Goal: Find specific page/section: Find specific page/section

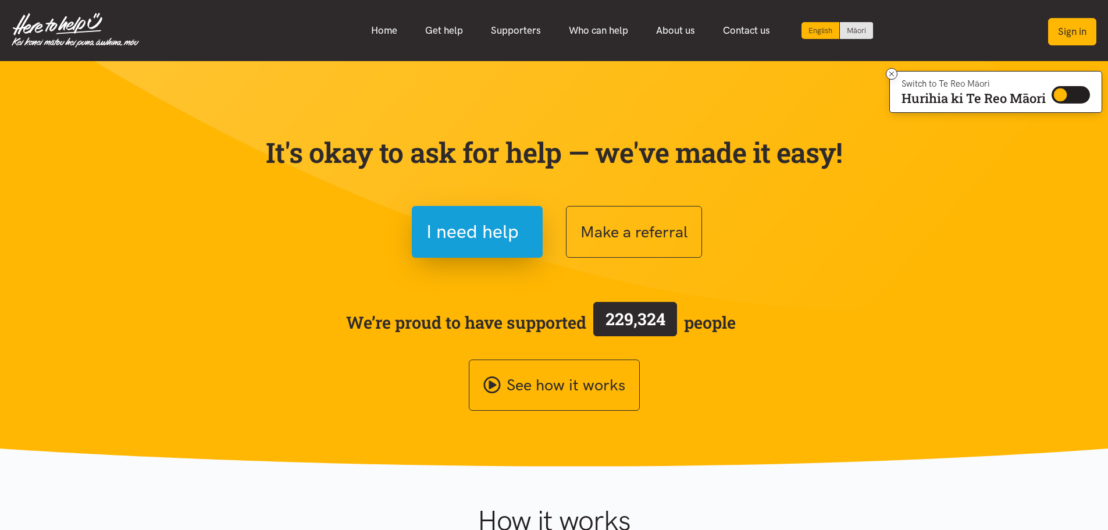
click at [1086, 33] on button "Sign in" at bounding box center [1072, 31] width 48 height 27
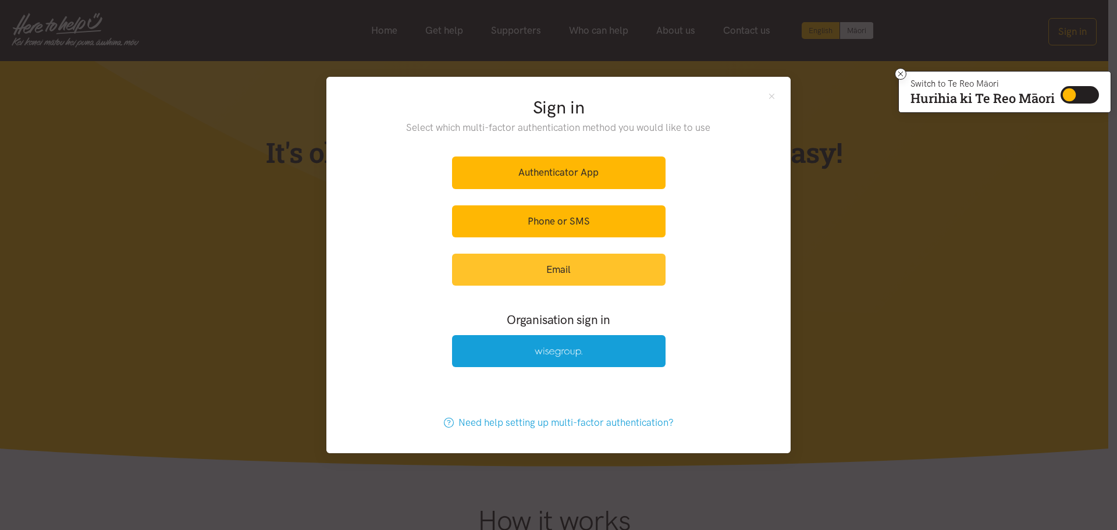
click at [551, 273] on link "Email" at bounding box center [559, 270] width 214 height 32
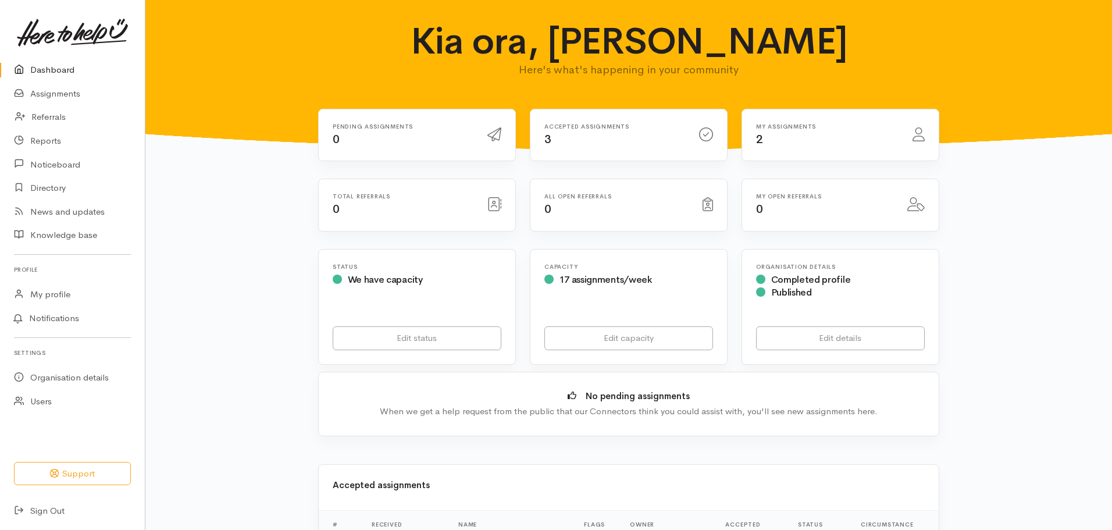
click at [620, 140] on div "Accepted assignments 3" at bounding box center [615, 135] width 155 height 24
click at [100, 93] on link "Assignments" at bounding box center [72, 94] width 145 height 24
